Goal: Transaction & Acquisition: Book appointment/travel/reservation

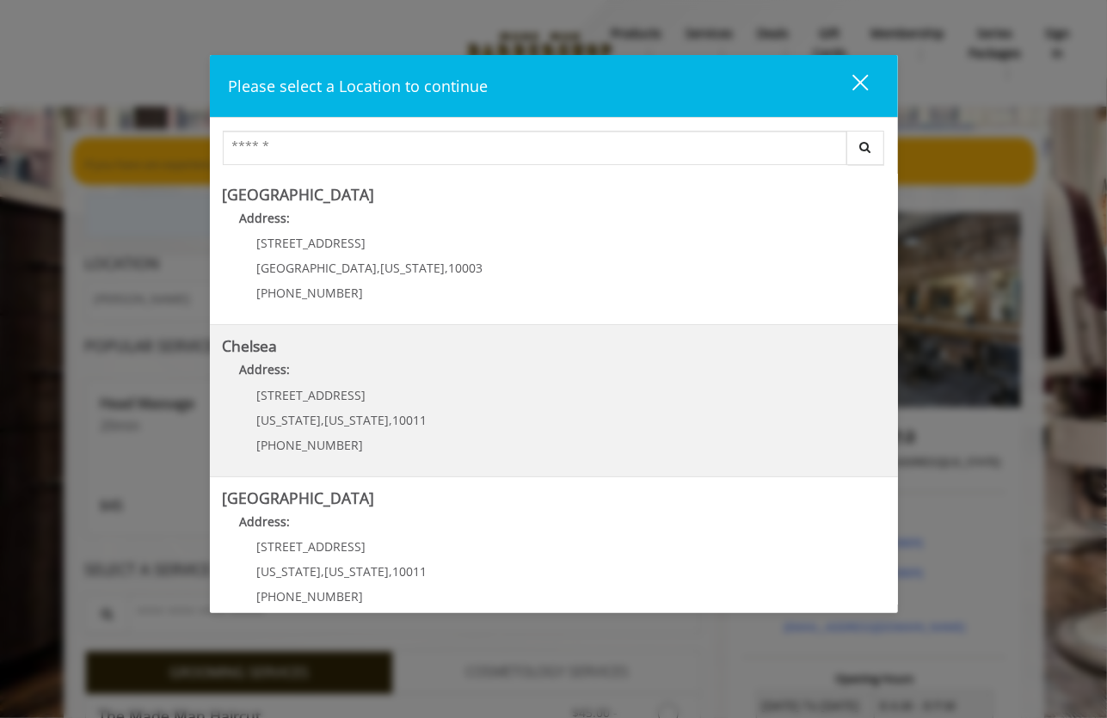
click at [428, 390] on link "Chelsea Address: 169/170 W 23rd St New York , New York , 10011 (917) 639-3902" at bounding box center [554, 401] width 662 height 126
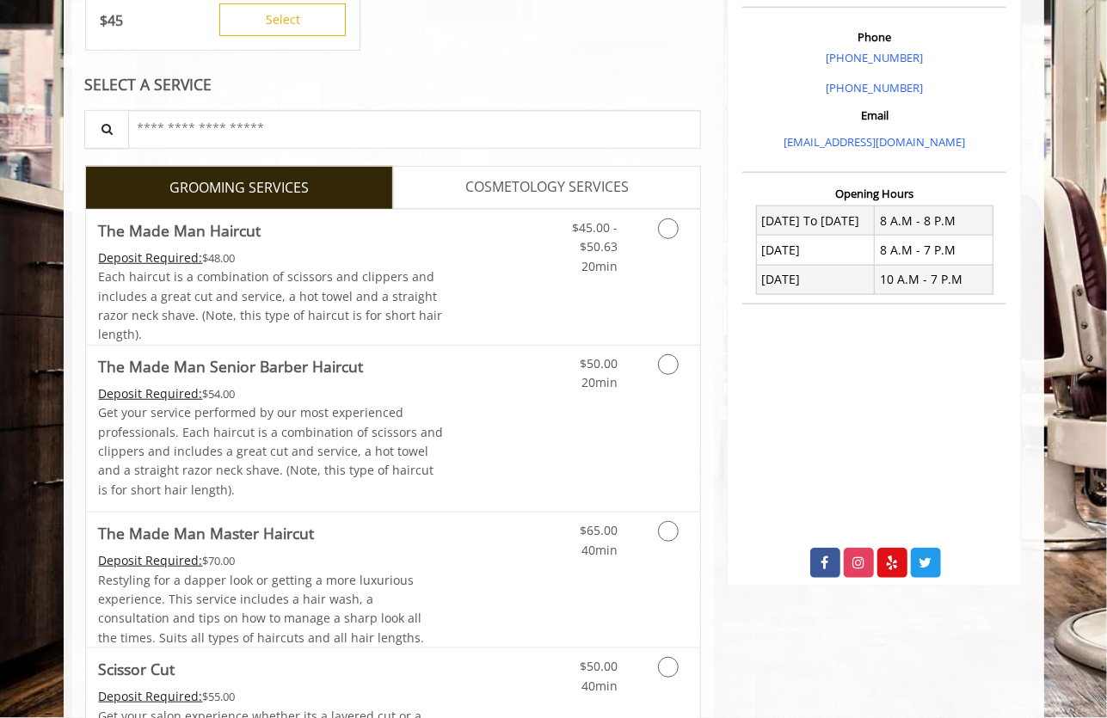
scroll to position [488, 0]
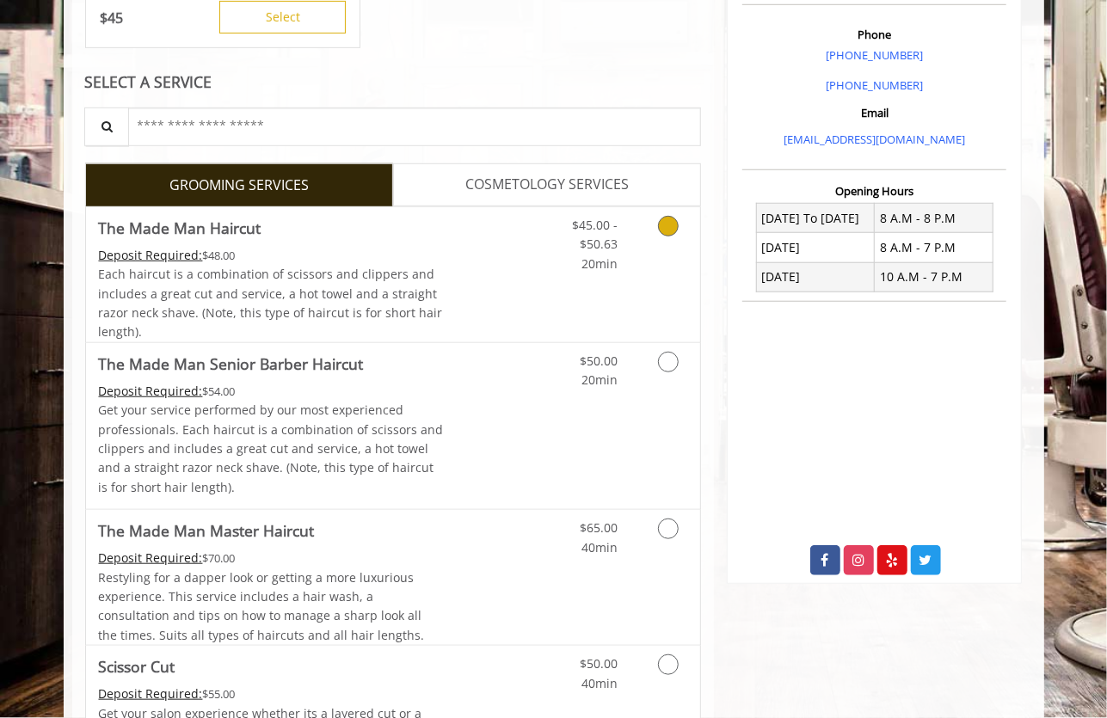
click at [672, 236] on link "Grooming services" at bounding box center [665, 240] width 44 height 66
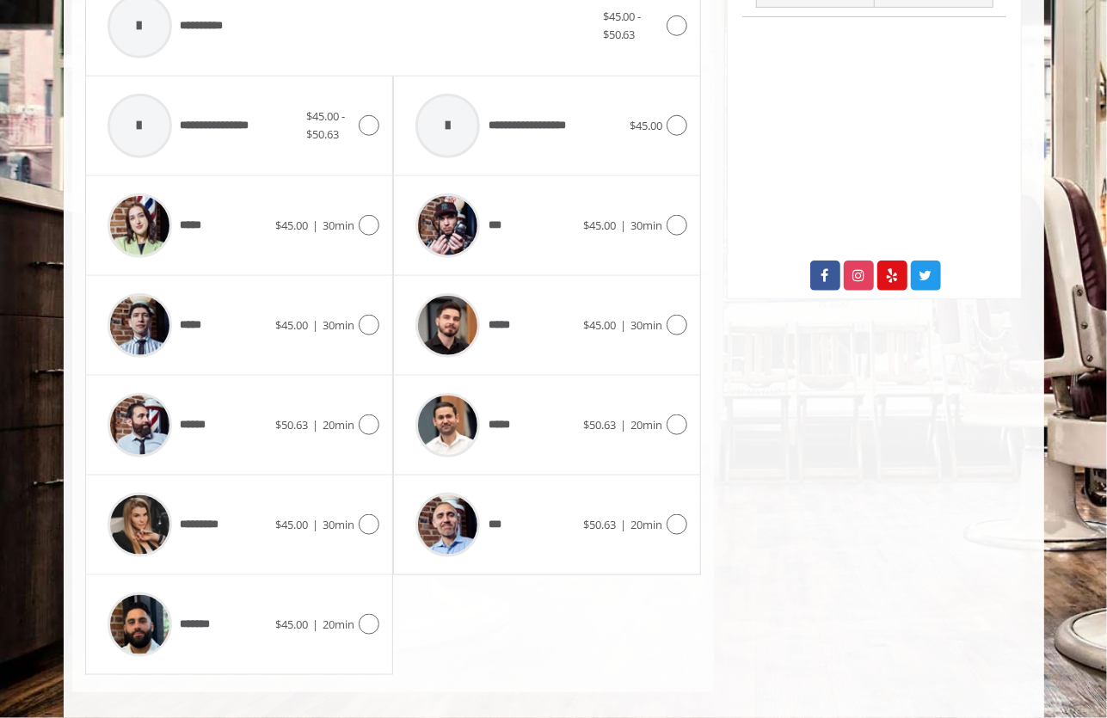
scroll to position [782, 0]
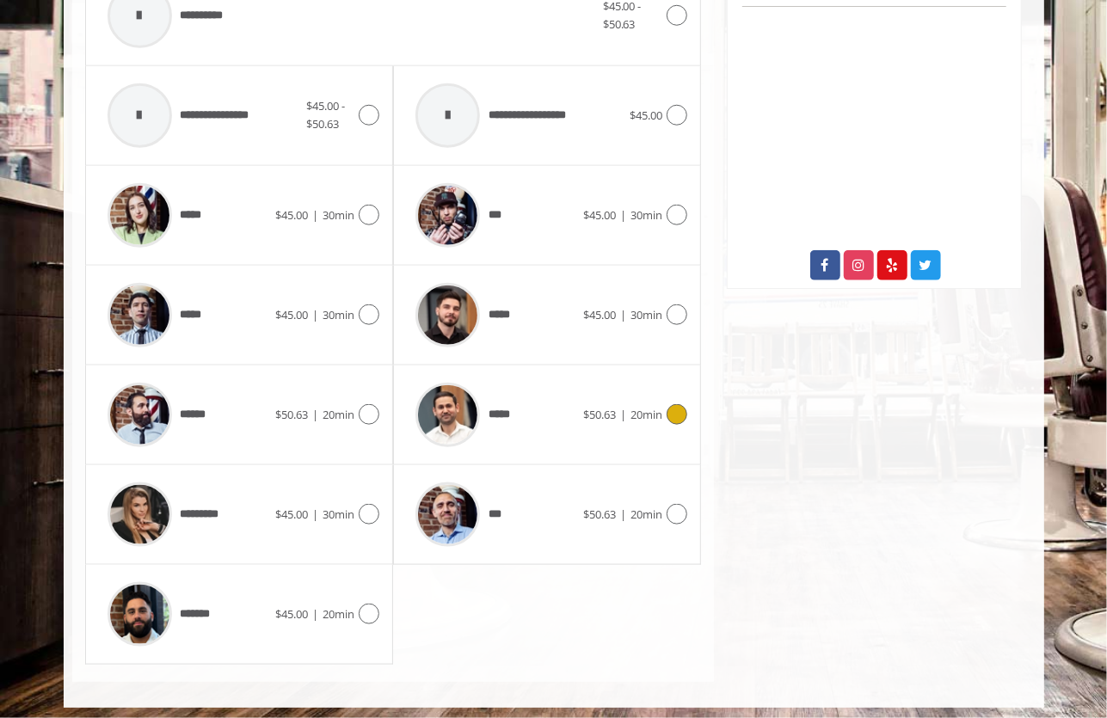
click at [676, 420] on div "$50.63 | 20min" at bounding box center [635, 414] width 104 height 21
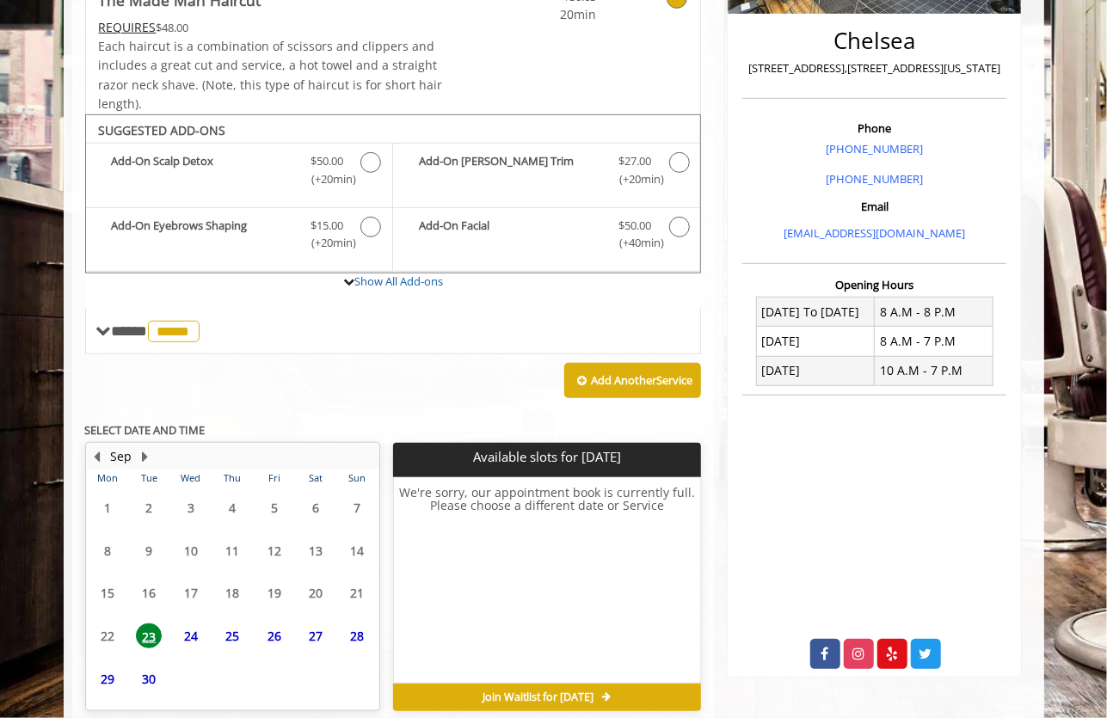
scroll to position [467, 0]
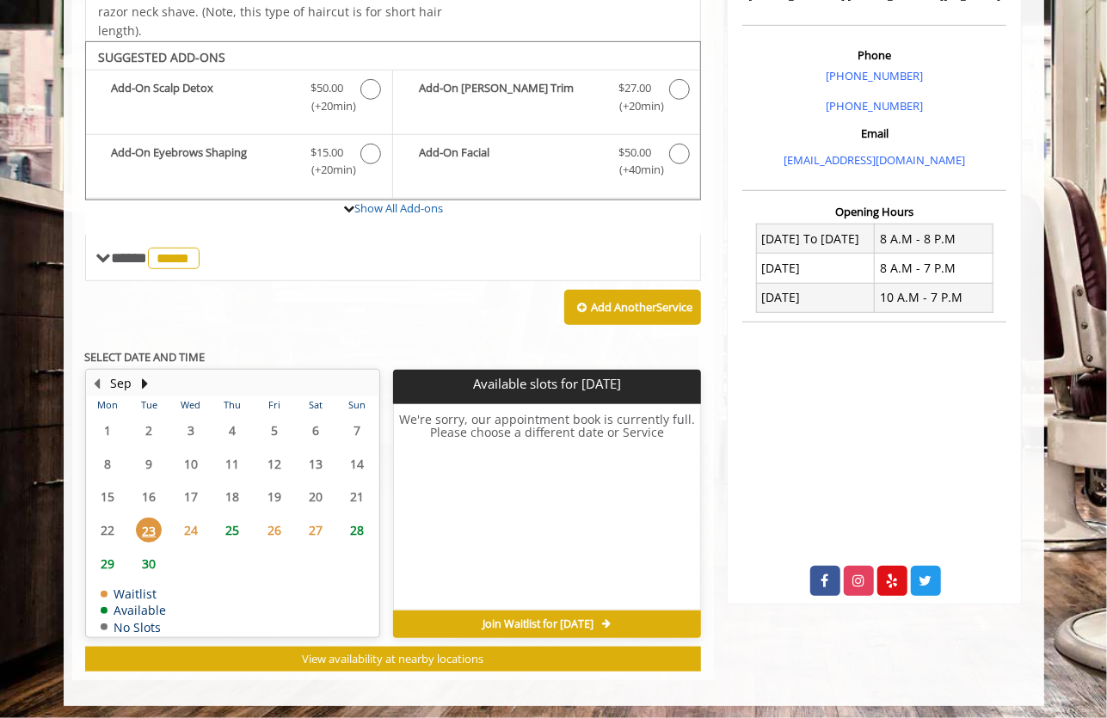
click at [188, 520] on span "24" at bounding box center [191, 530] width 26 height 25
click at [517, 617] on span "Join Waitlist for [DATE]" at bounding box center [537, 624] width 111 height 14
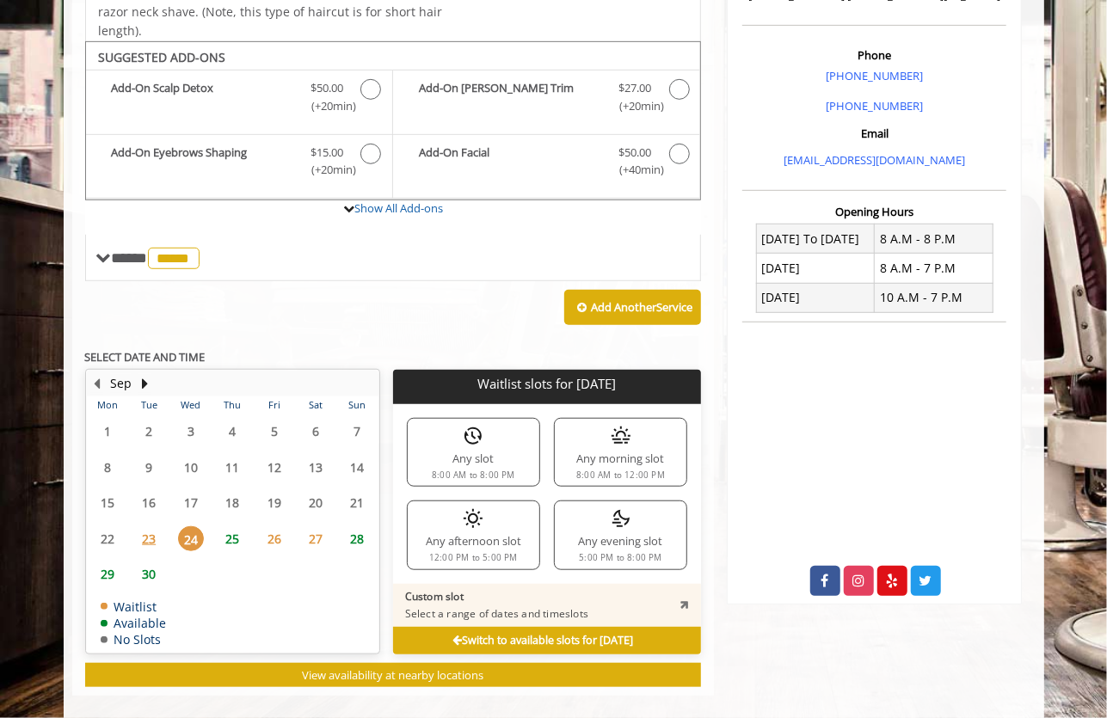
scroll to position [457, 0]
